Goal: Task Accomplishment & Management: Manage account settings

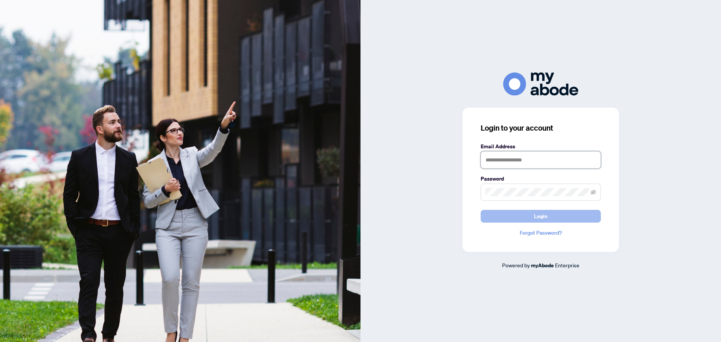
type input "**********"
click at [528, 218] on button "Login" at bounding box center [540, 216] width 120 height 13
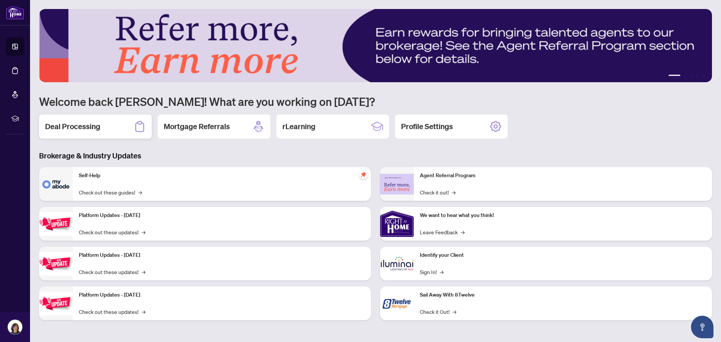
click at [74, 132] on h2 "Deal Processing" at bounding box center [72, 126] width 55 height 11
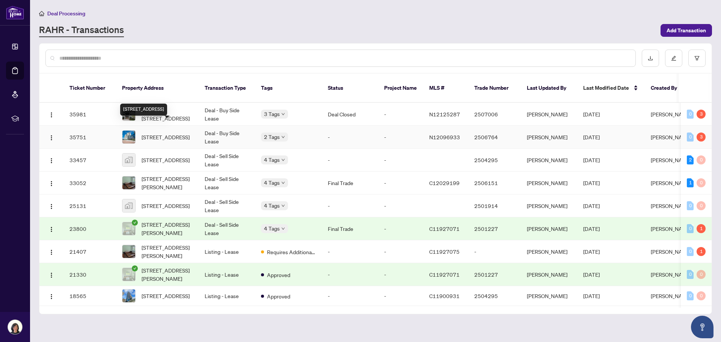
click at [157, 133] on span "[STREET_ADDRESS]" at bounding box center [166, 137] width 48 height 8
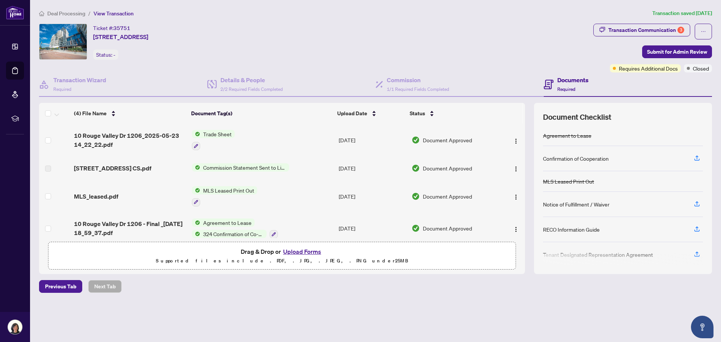
click at [308, 253] on button "Upload Forms" at bounding box center [302, 252] width 42 height 10
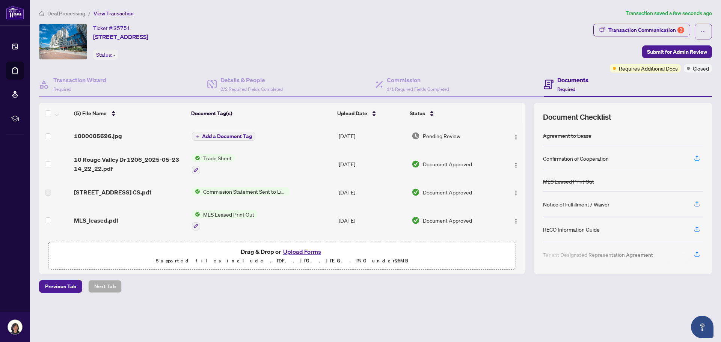
click at [217, 137] on span "Add a Document Tag" at bounding box center [227, 136] width 50 height 5
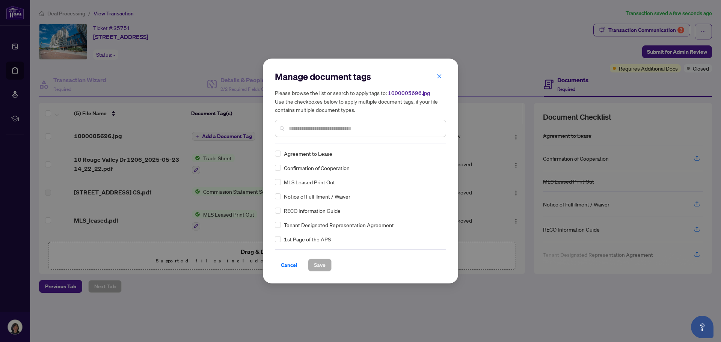
click at [292, 129] on input "text" at bounding box center [364, 128] width 151 height 8
type input "****"
click at [318, 267] on span "Save" at bounding box center [320, 265] width 12 height 12
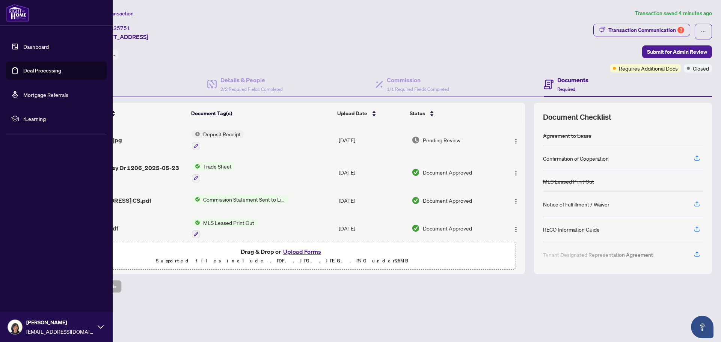
click at [30, 73] on link "Deal Processing" at bounding box center [42, 70] width 38 height 7
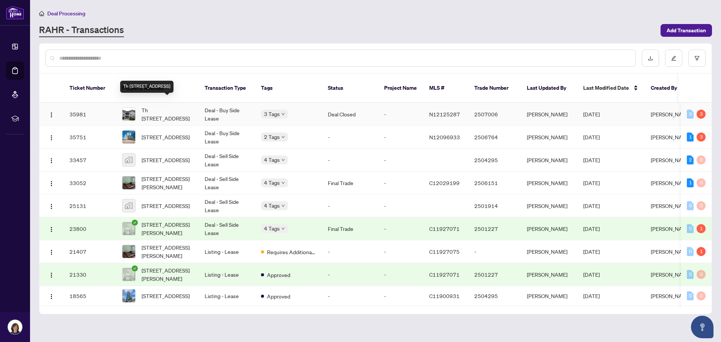
click at [164, 106] on span "Th [STREET_ADDRESS]" at bounding box center [167, 114] width 51 height 17
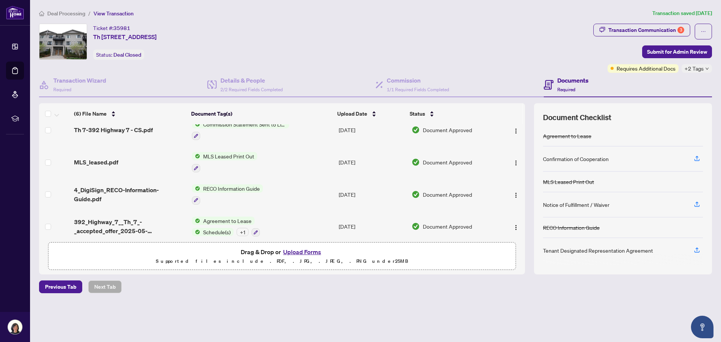
scroll to position [81, 0]
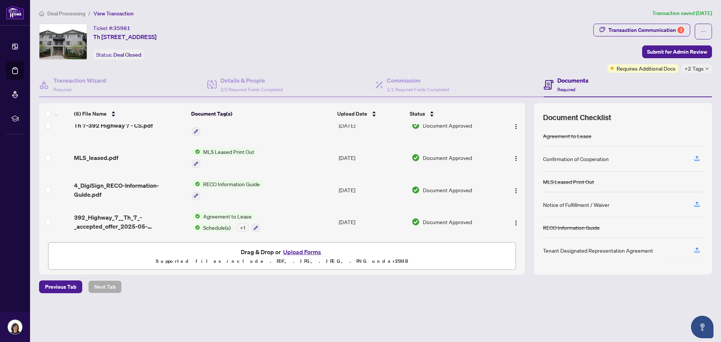
click at [218, 216] on span "Agreement to Lease" at bounding box center [227, 216] width 54 height 8
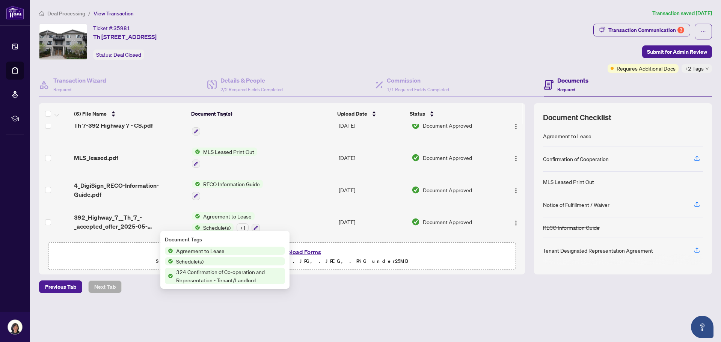
click at [218, 216] on span "Agreement to Lease" at bounding box center [227, 216] width 54 height 8
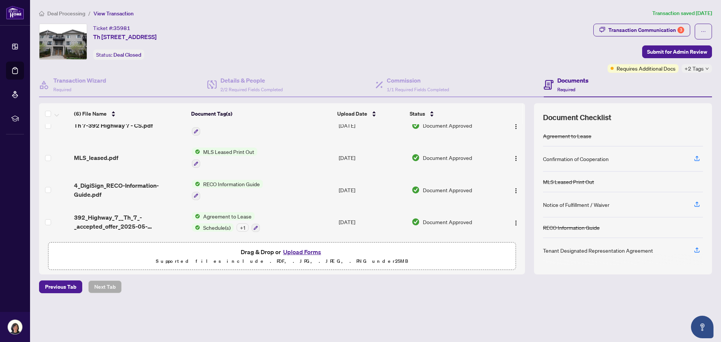
click at [224, 225] on span "Schedule(s)" at bounding box center [216, 227] width 33 height 8
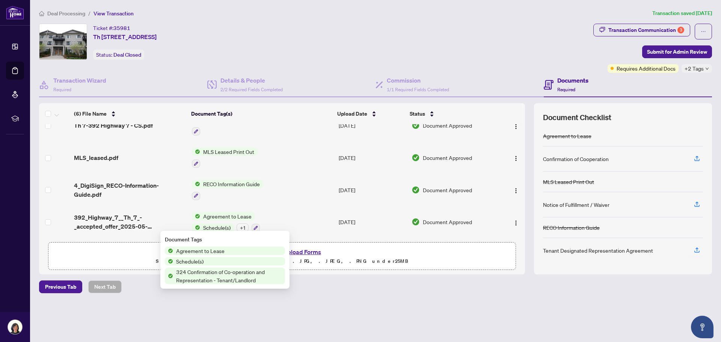
click at [224, 225] on span "Schedule(s)" at bounding box center [216, 227] width 33 height 8
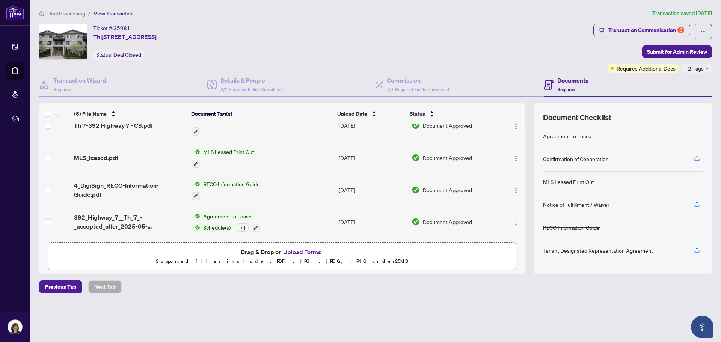
scroll to position [0, 0]
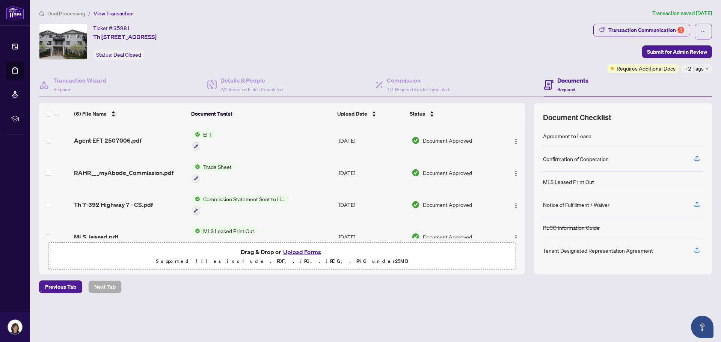
click at [72, 14] on span "Deal Processing" at bounding box center [66, 13] width 38 height 7
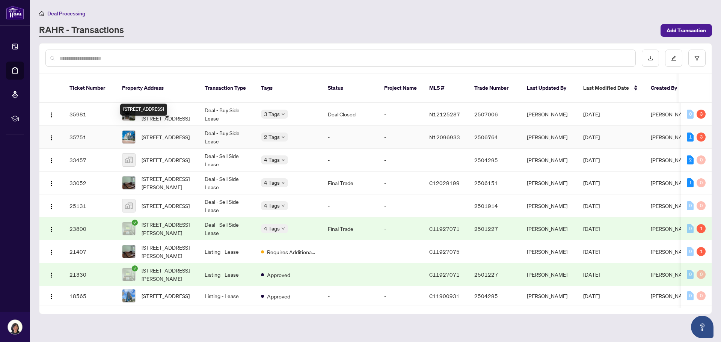
click at [169, 133] on span "[STREET_ADDRESS]" at bounding box center [166, 137] width 48 height 8
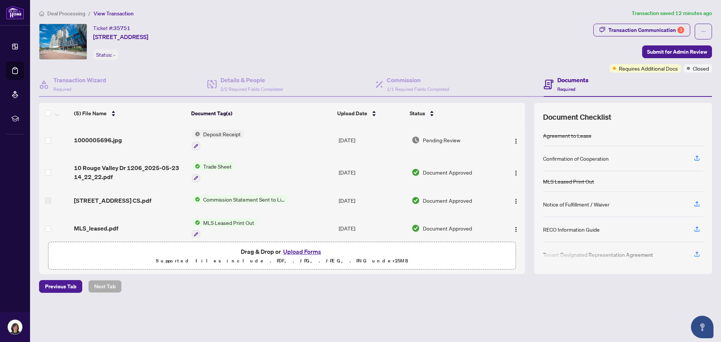
scroll to position [41, 0]
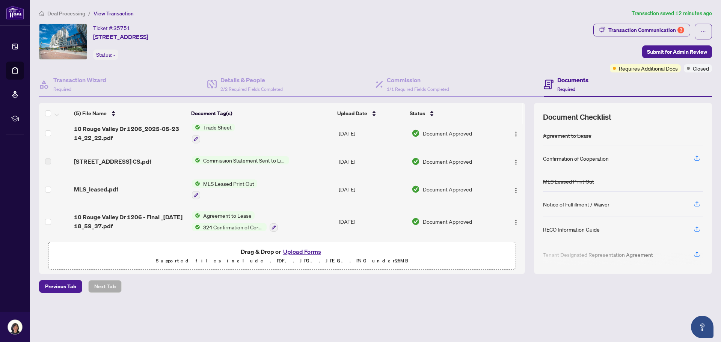
click at [225, 226] on span "324 Confirmation of Co-operation and Representation - Tenant/Landlord" at bounding box center [233, 227] width 66 height 8
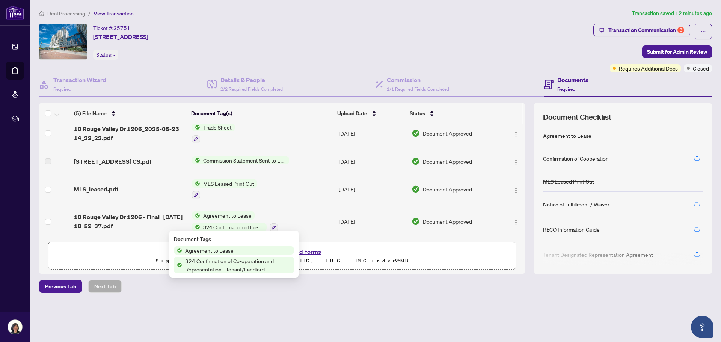
click at [220, 251] on span "Agreement to Lease" at bounding box center [209, 250] width 54 height 8
